Goal: Task Accomplishment & Management: Complete application form

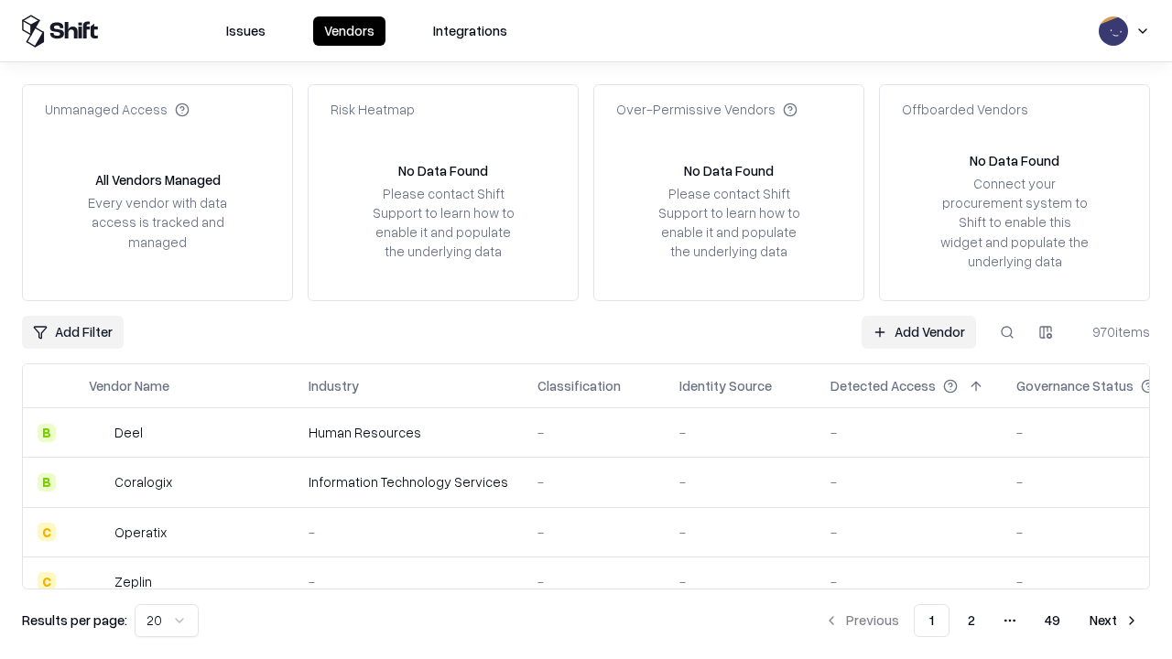
click at [919, 332] on link "Add Vendor" at bounding box center [919, 332] width 114 height 33
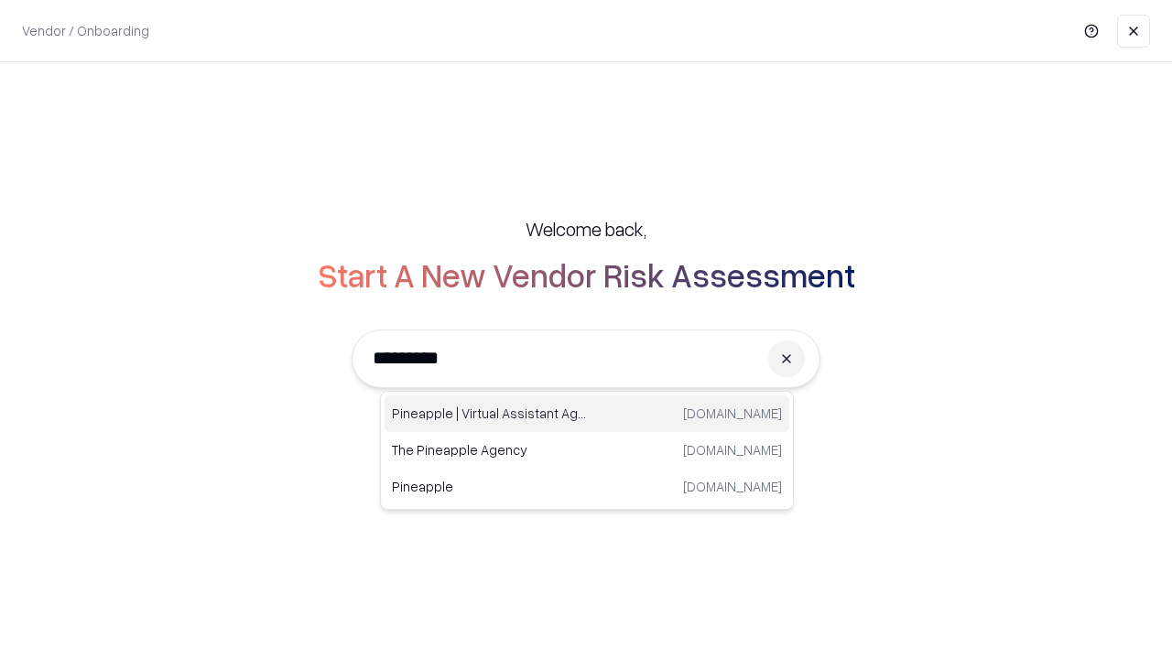
click at [587, 414] on div "Pineapple | Virtual Assistant Agency [DOMAIN_NAME]" at bounding box center [587, 414] width 405 height 37
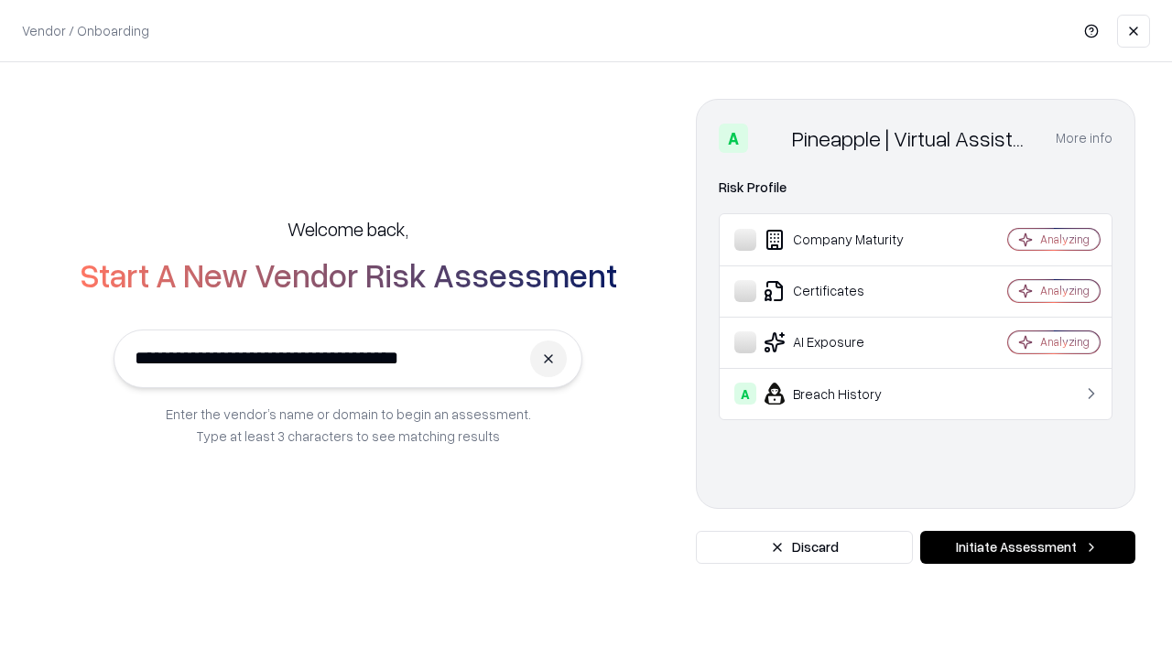
type input "**********"
click at [1028, 548] on button "Initiate Assessment" at bounding box center [1027, 547] width 215 height 33
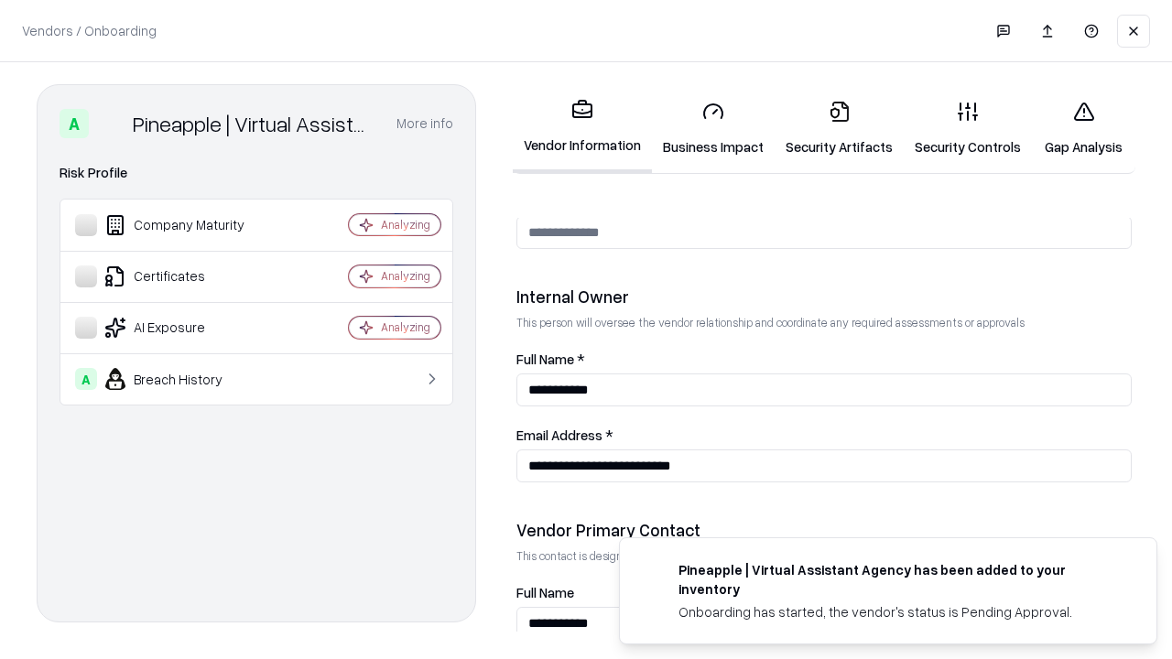
scroll to position [949, 0]
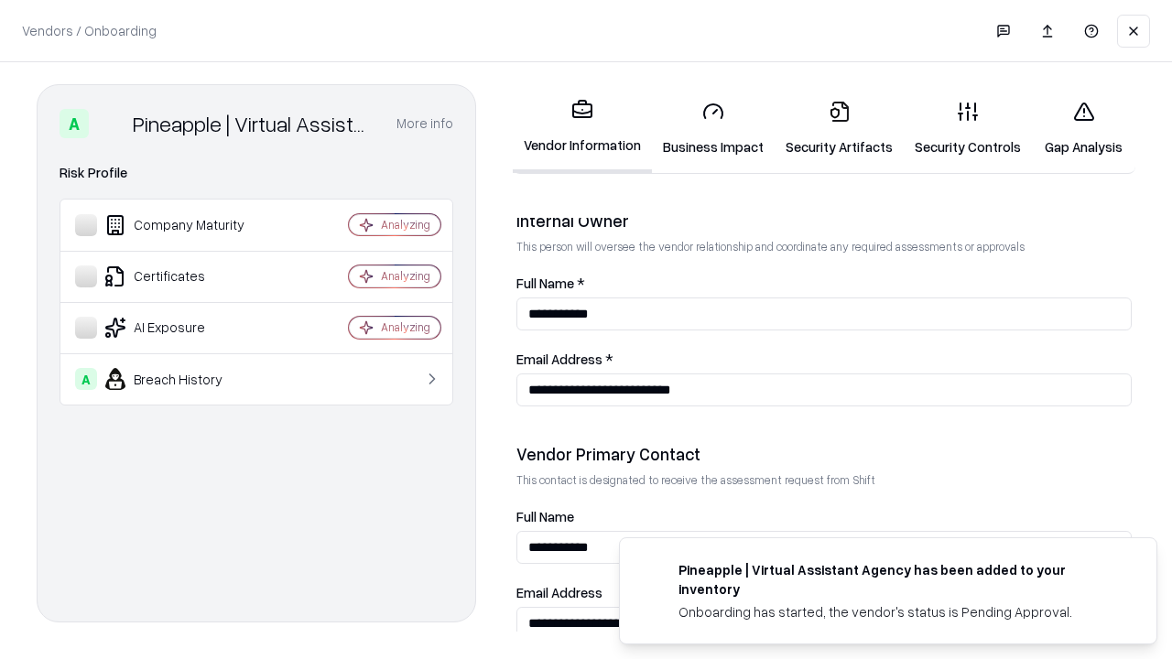
click at [713, 128] on link "Business Impact" at bounding box center [713, 128] width 123 height 85
click at [839, 128] on link "Security Artifacts" at bounding box center [839, 128] width 129 height 85
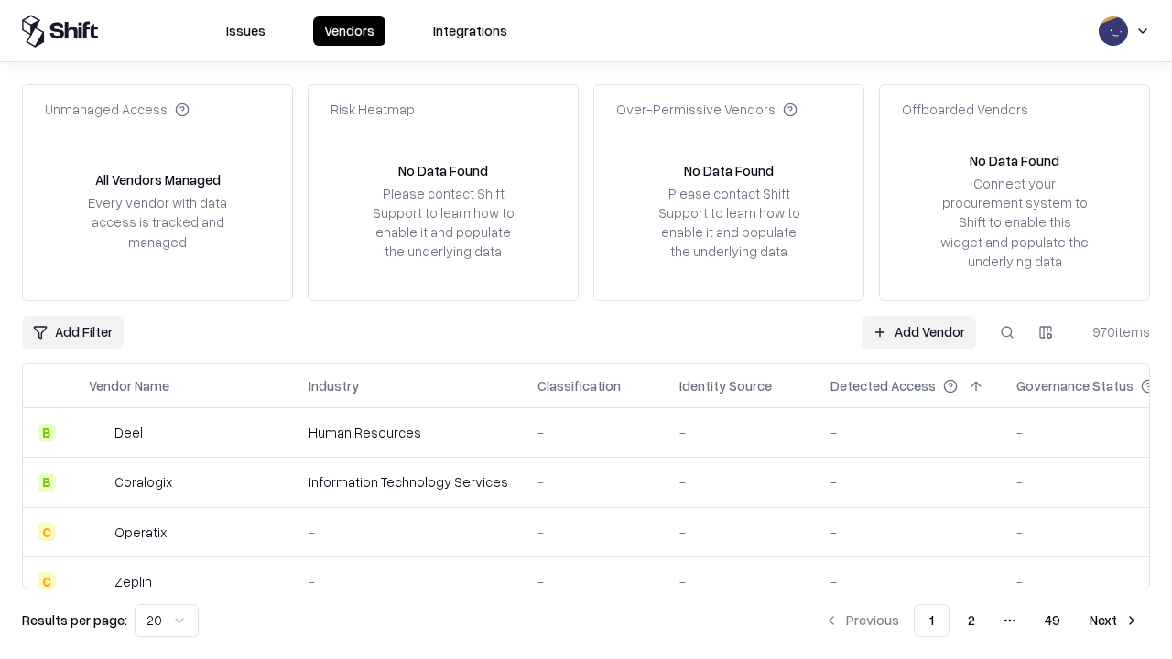
click at [919, 332] on link "Add Vendor" at bounding box center [919, 332] width 114 height 33
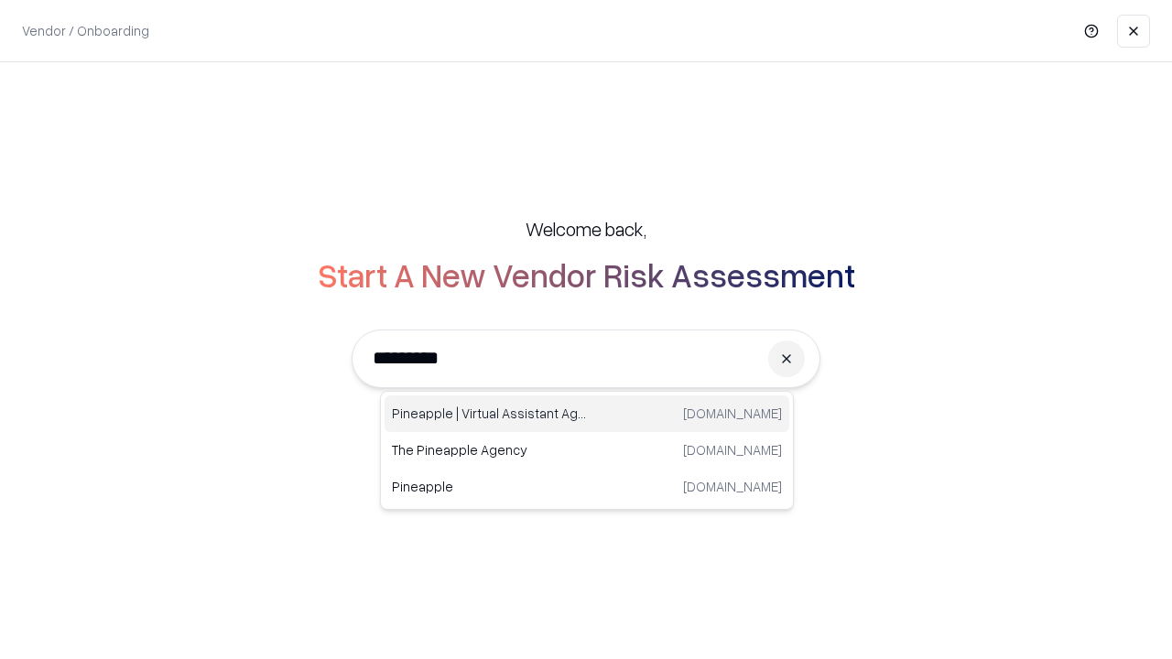
click at [587, 414] on div "Pineapple | Virtual Assistant Agency [DOMAIN_NAME]" at bounding box center [587, 414] width 405 height 37
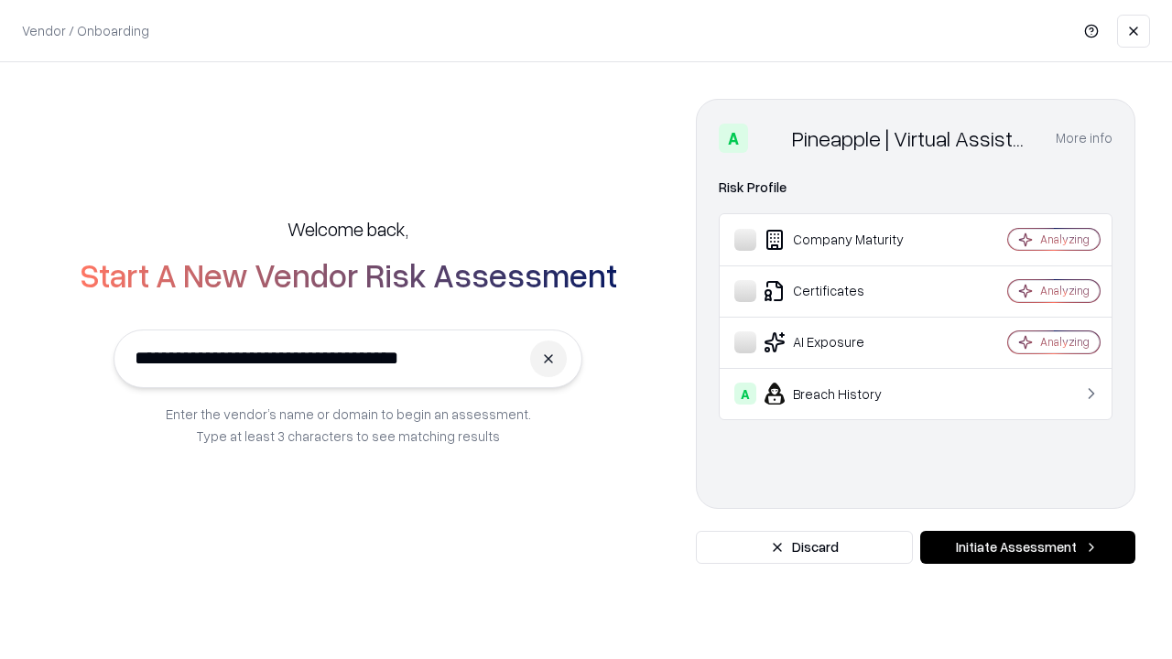
type input "**********"
click at [1028, 548] on button "Initiate Assessment" at bounding box center [1027, 547] width 215 height 33
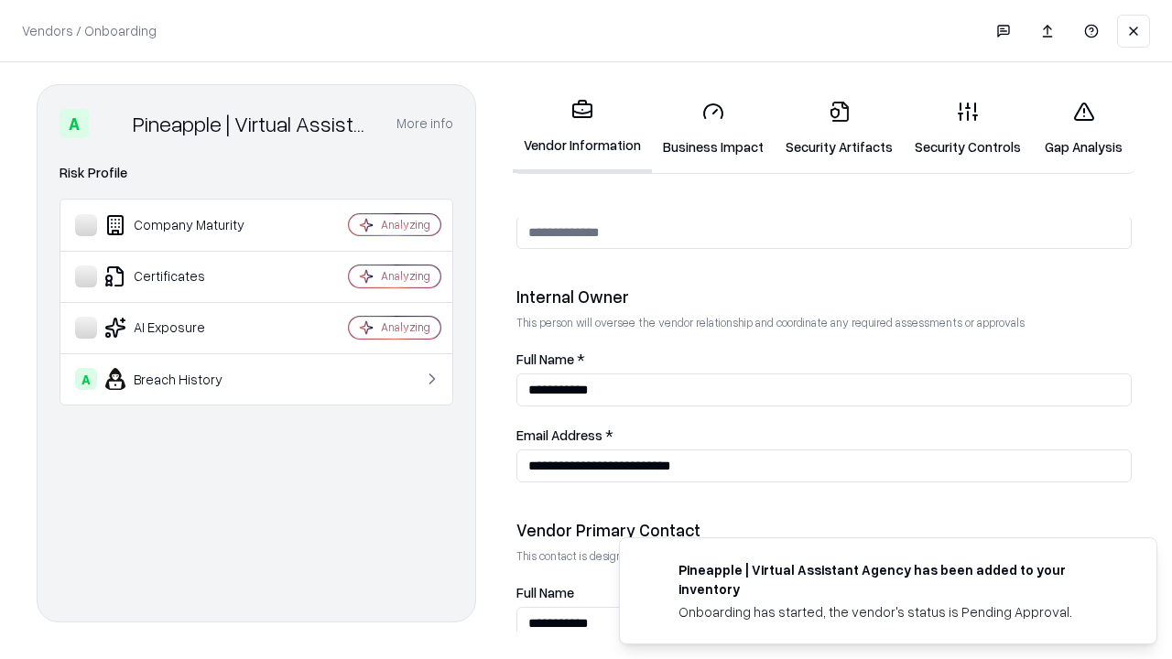
scroll to position [949, 0]
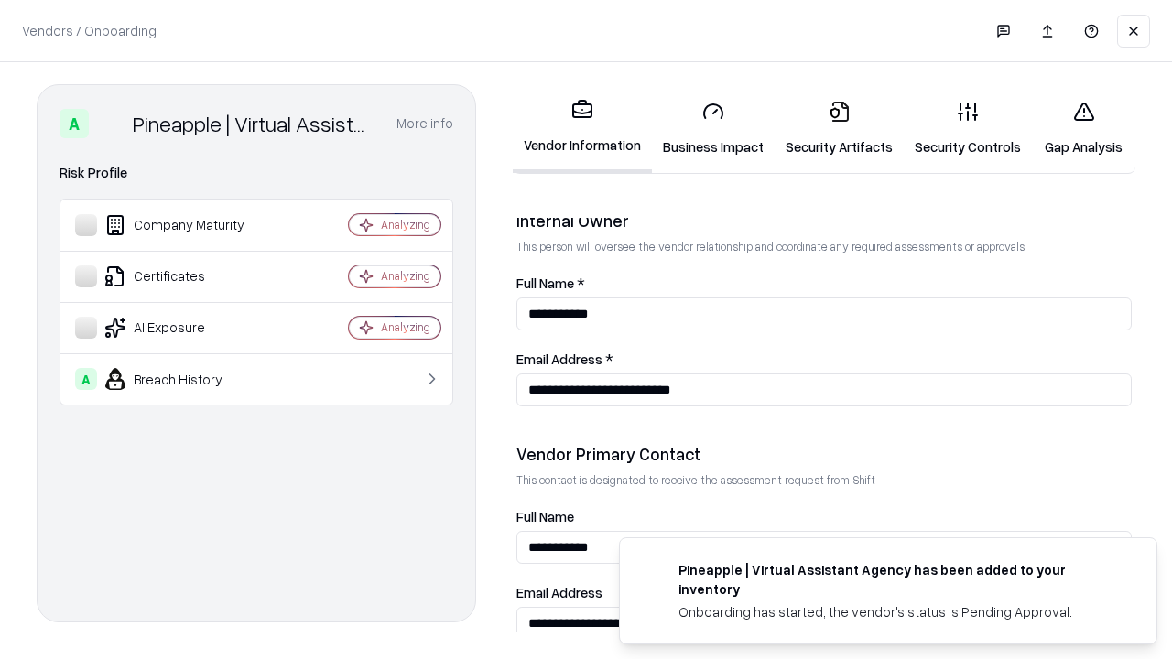
click at [1083, 128] on link "Gap Analysis" at bounding box center [1083, 128] width 103 height 85
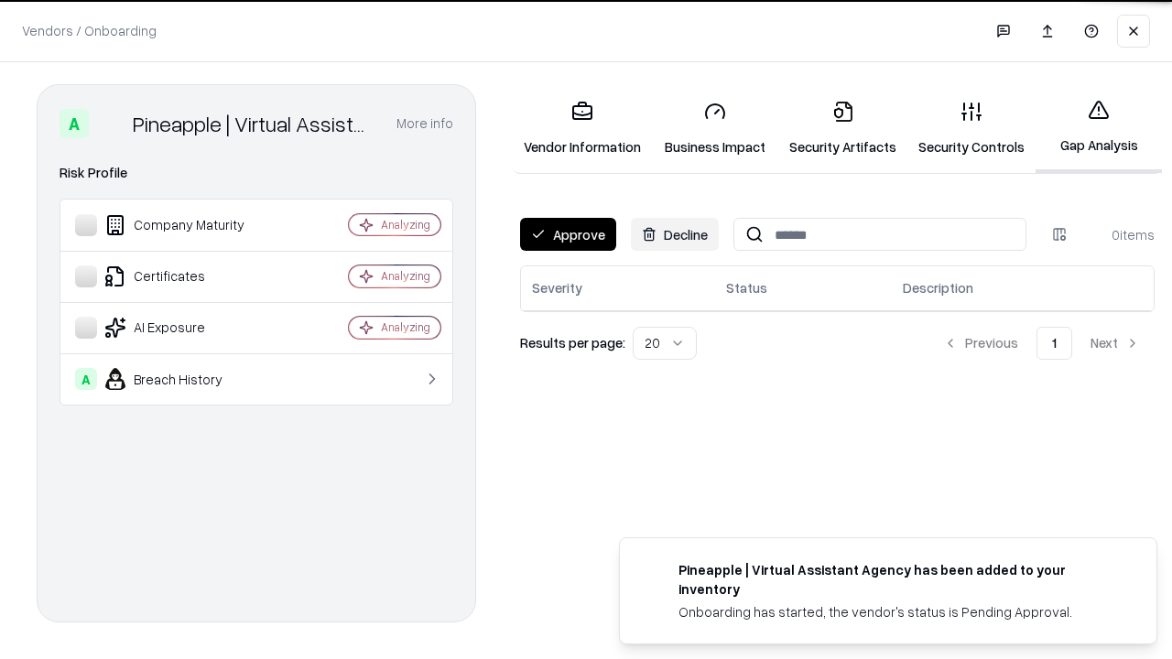
click at [568, 234] on button "Approve" at bounding box center [568, 234] width 96 height 33
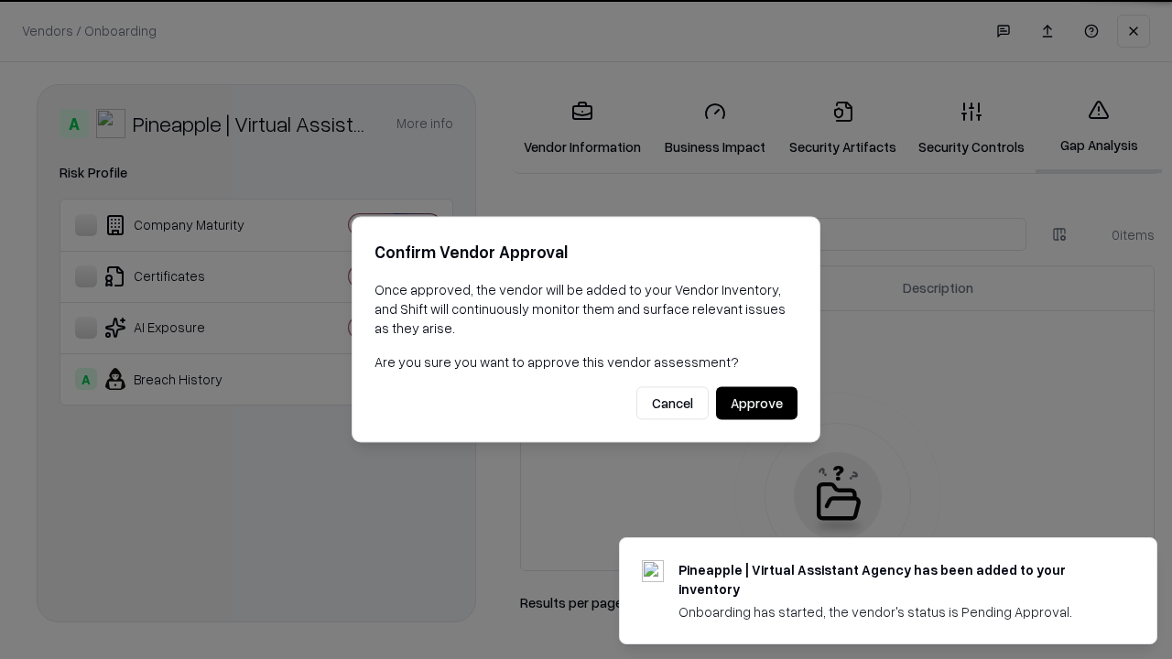
click at [756, 403] on button "Approve" at bounding box center [757, 403] width 82 height 33
